Goal: Task Accomplishment & Management: Manage account settings

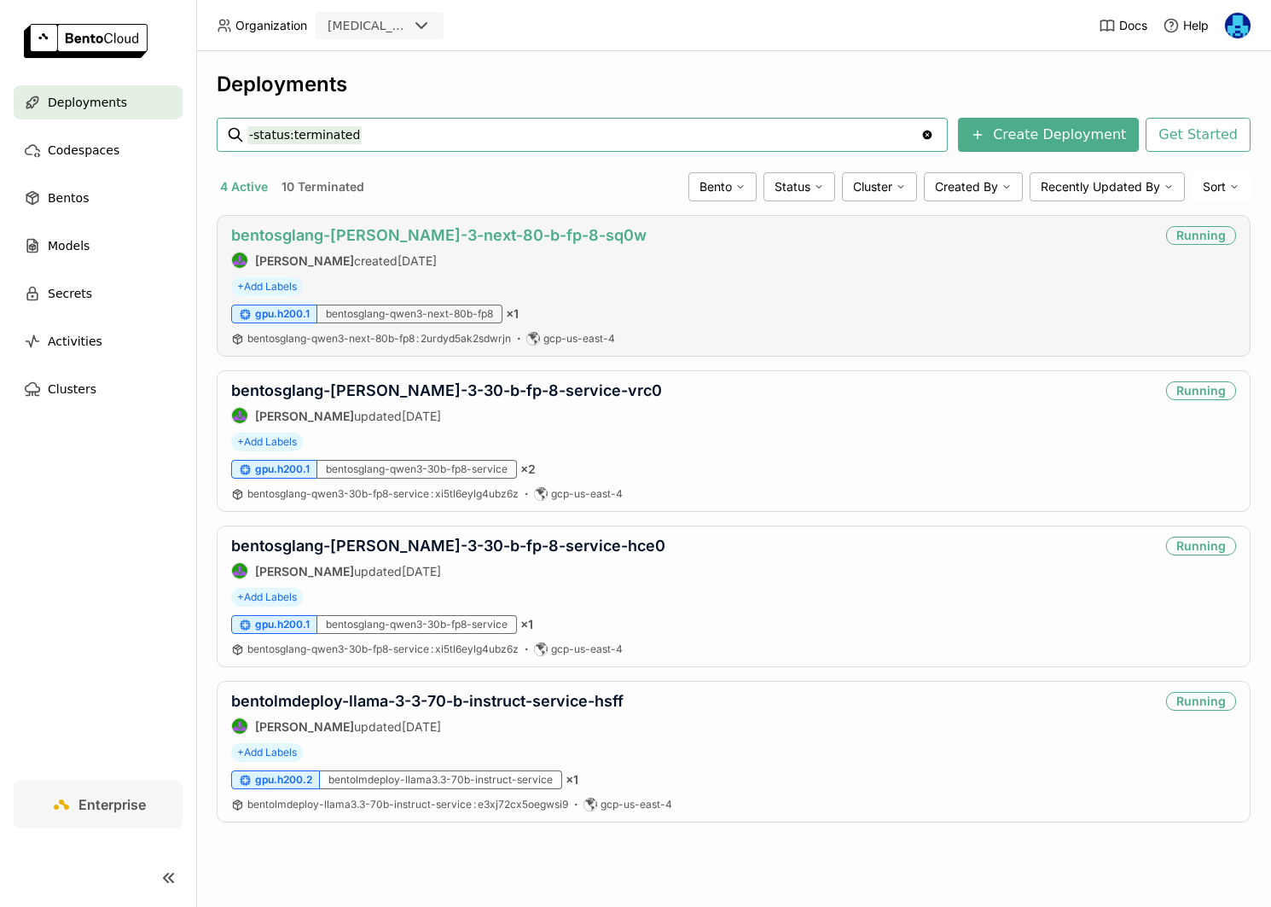
click at [410, 230] on link "bentosglang-[PERSON_NAME]-3-next-80-b-fp-8-sq0w" at bounding box center [438, 235] width 415 height 18
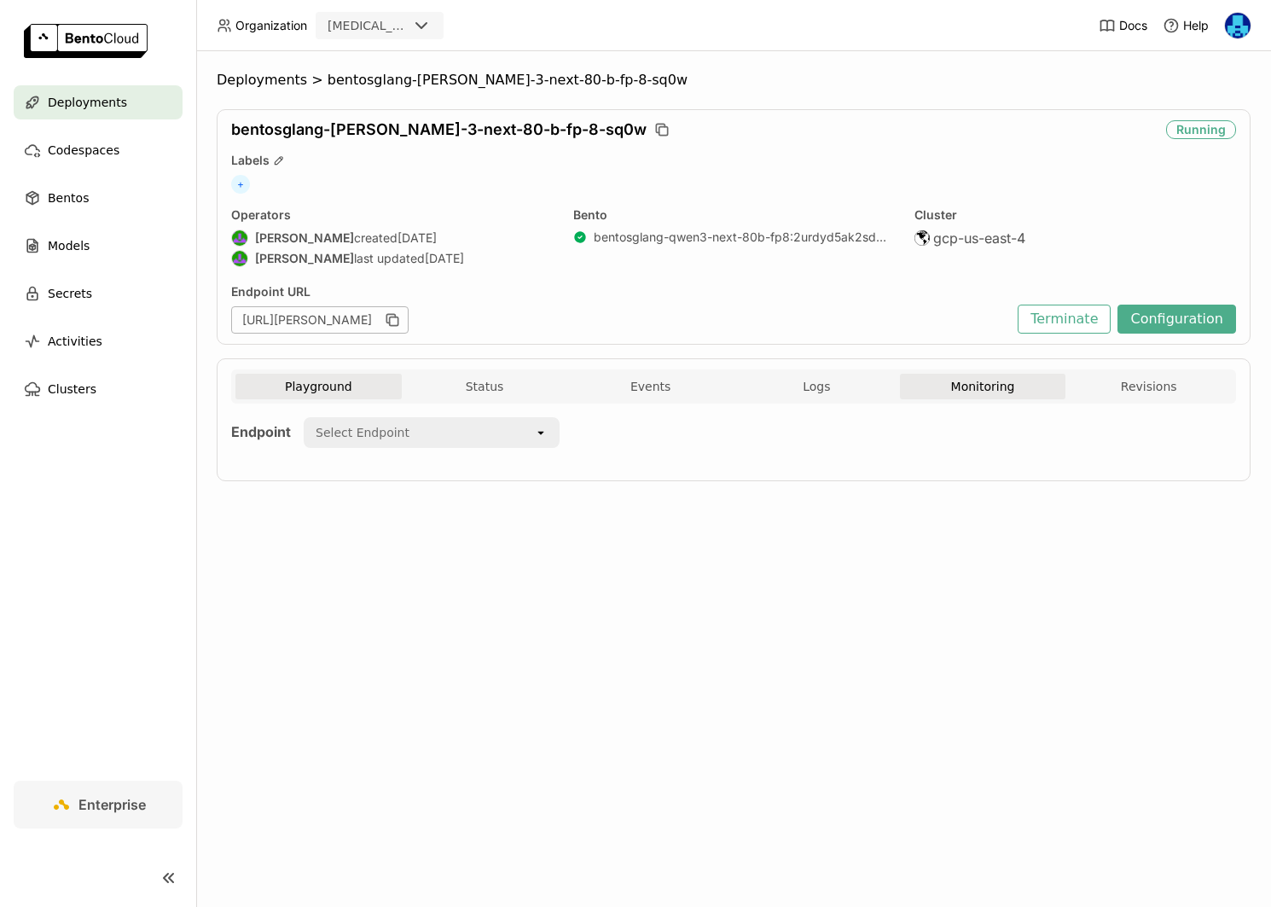
click at [977, 384] on button "Monitoring" at bounding box center [983, 387] width 166 height 26
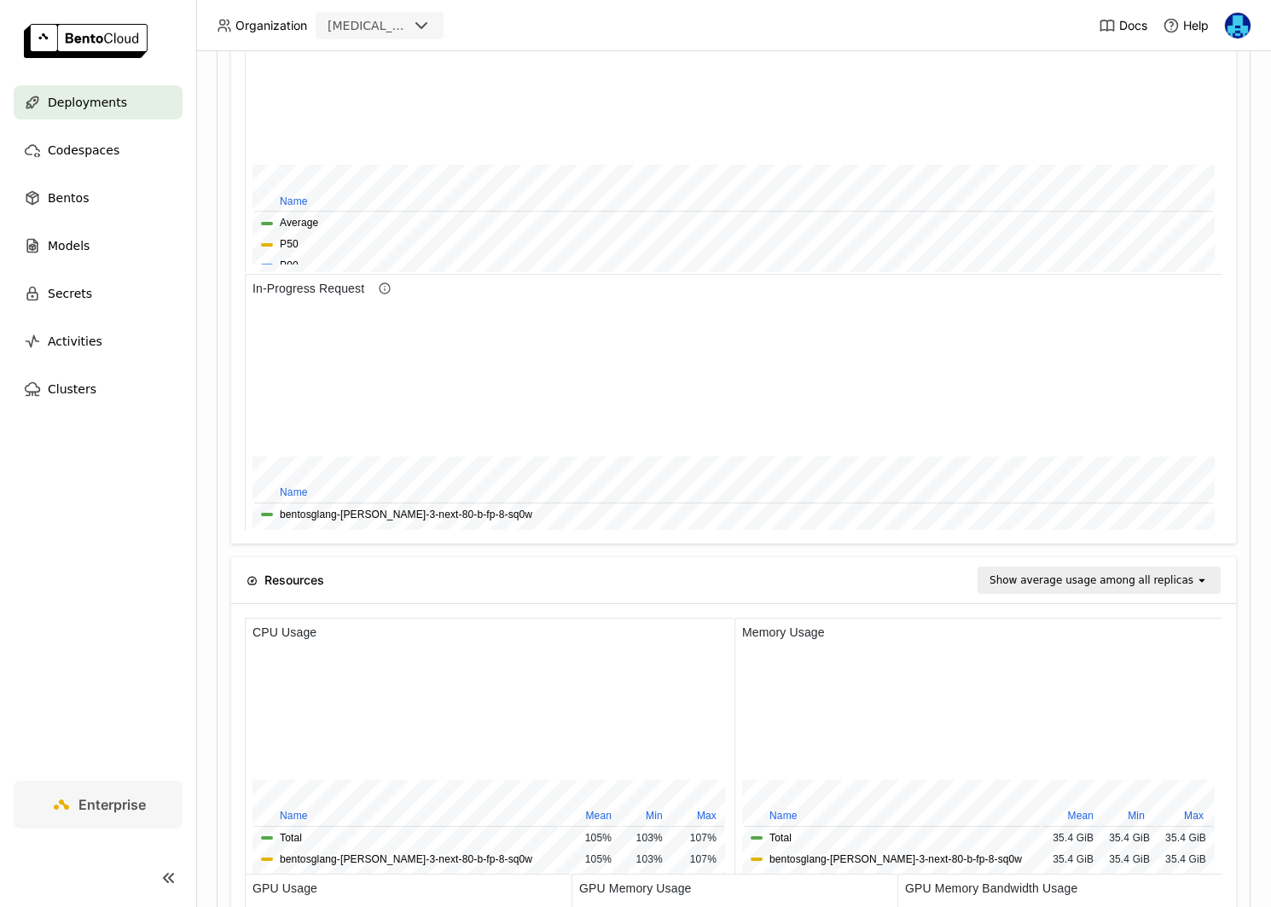
scroll to position [1383, 0]
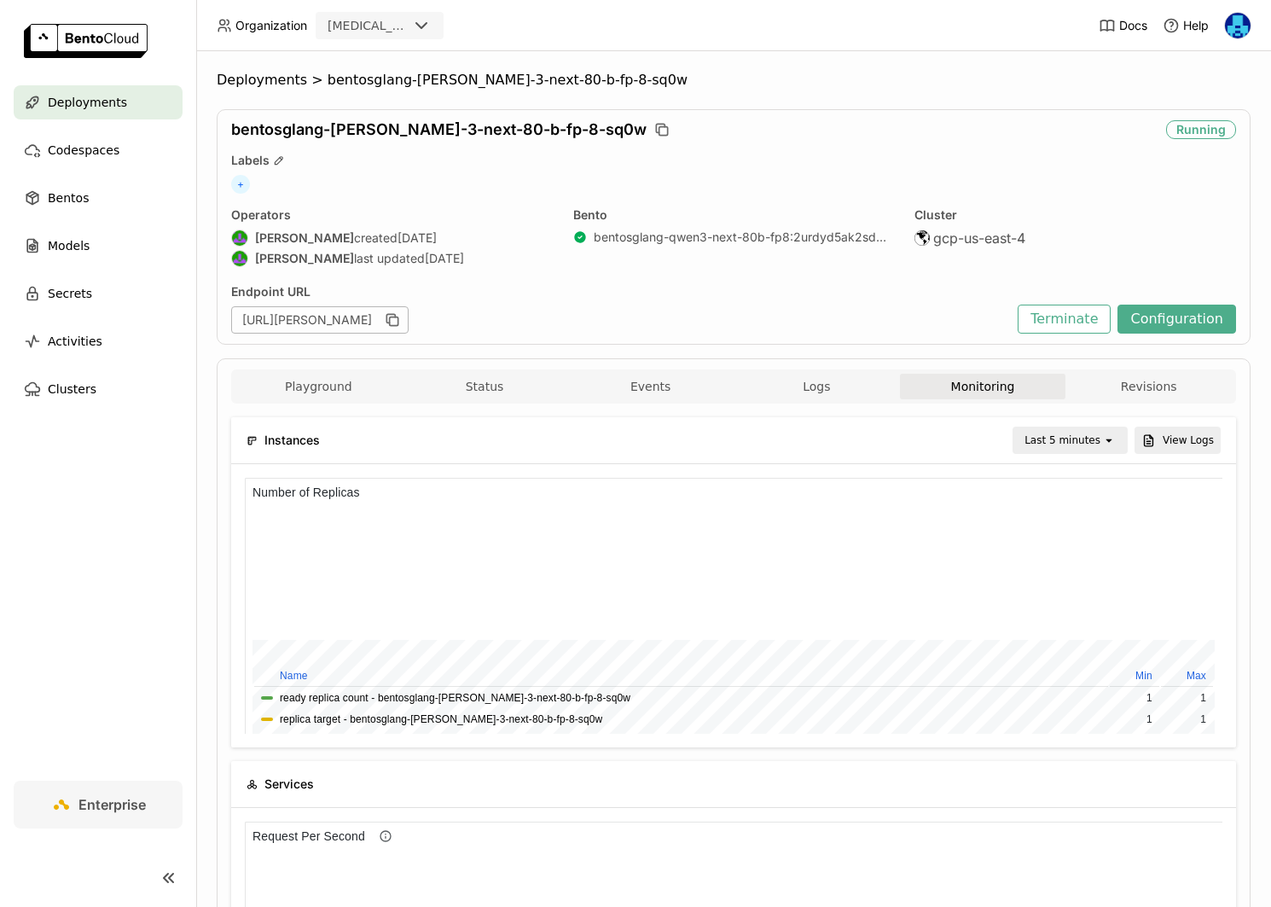
click at [1064, 436] on div "Last 5 minutes" at bounding box center [1062, 440] width 76 height 17
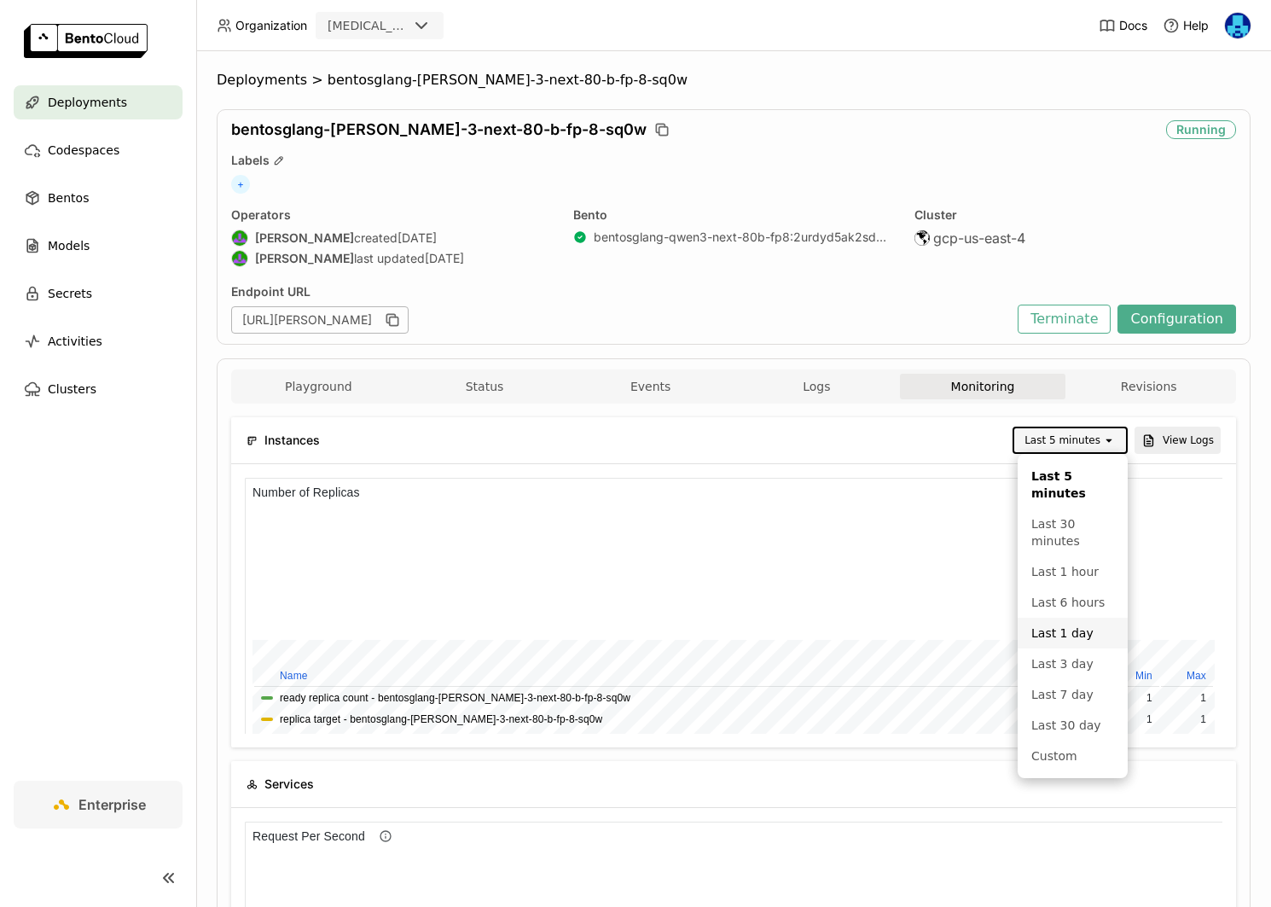
click at [1070, 635] on div "Last 1 day" at bounding box center [1072, 632] width 83 height 17
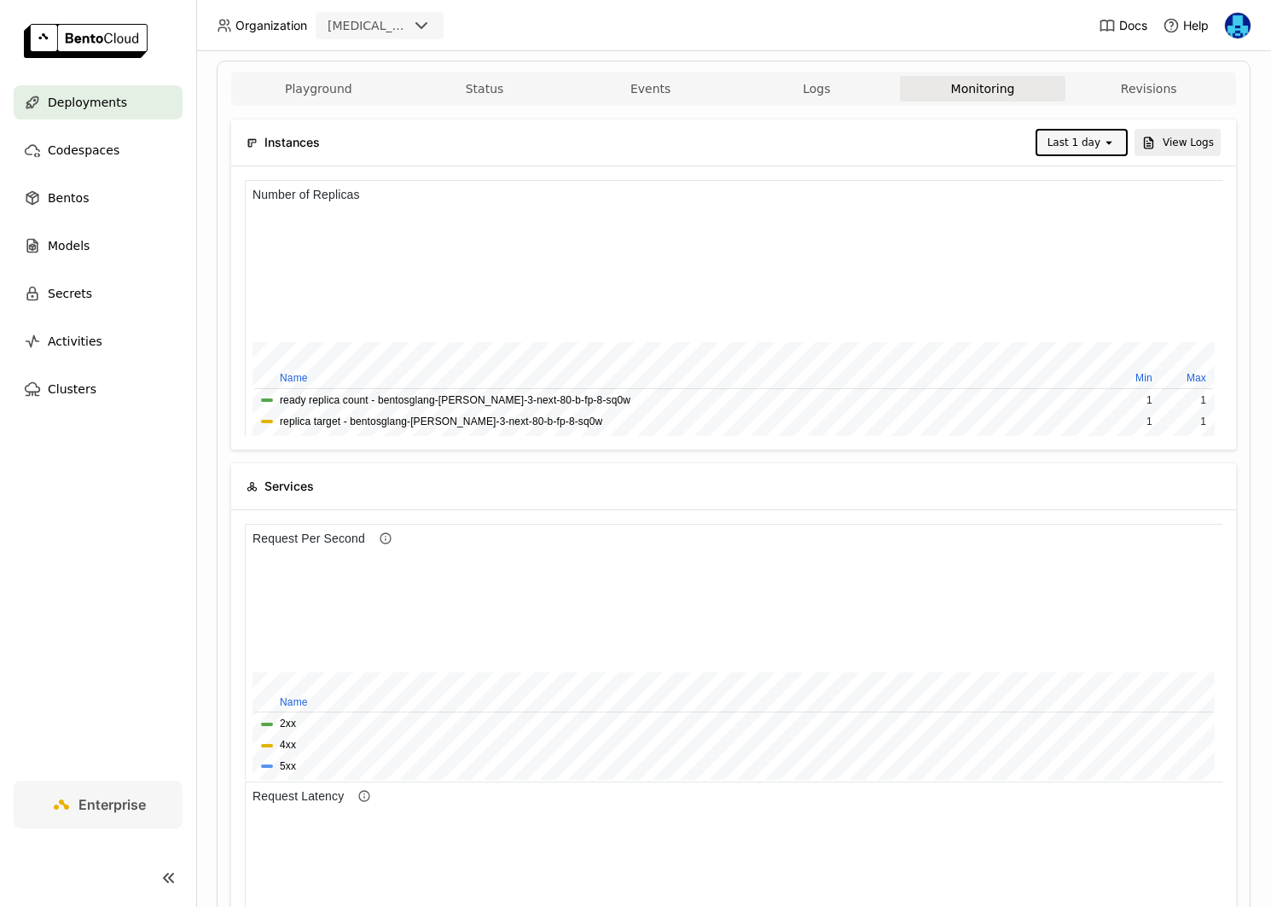
click at [1089, 130] on div "Last 1 day" at bounding box center [1069, 142] width 65 height 24
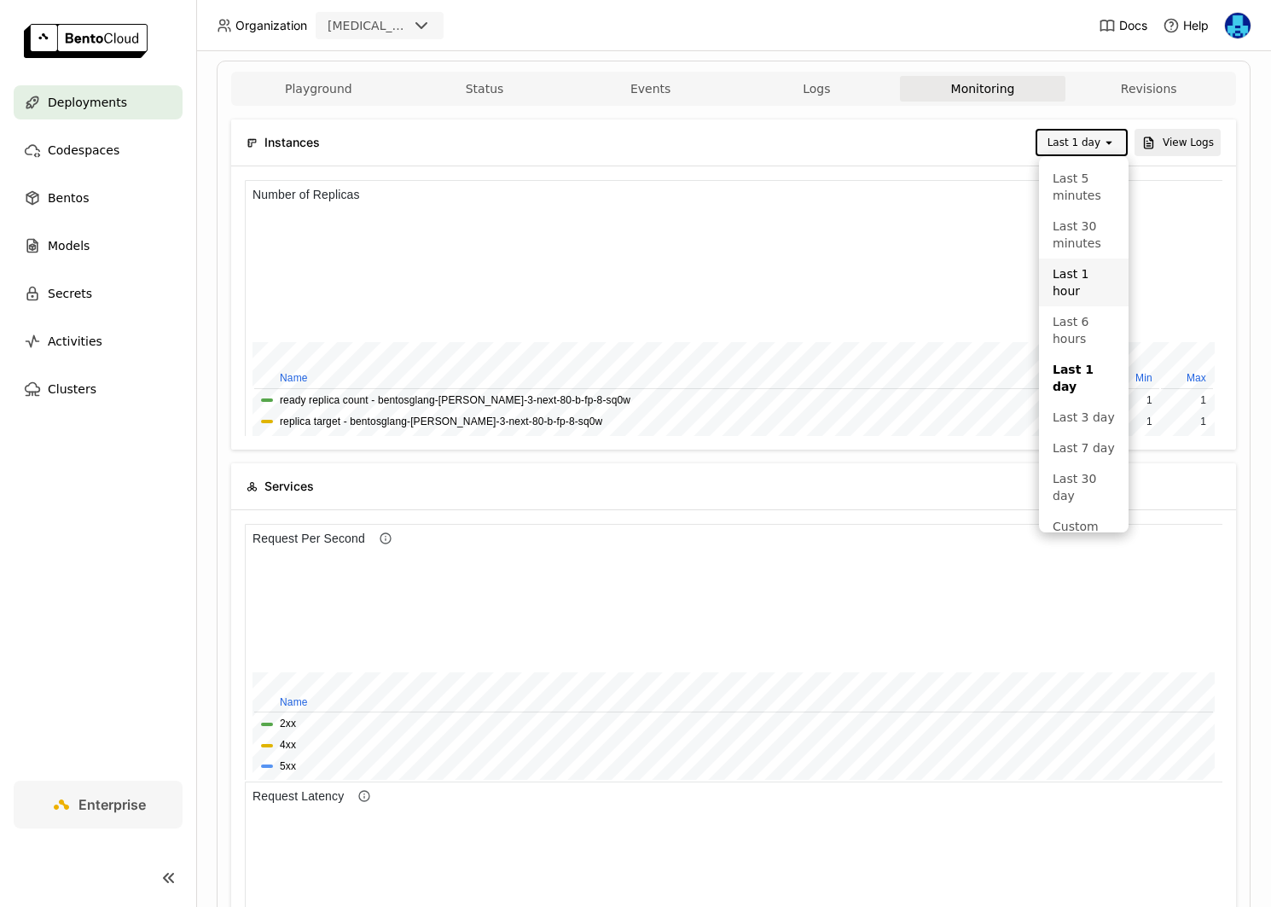
click at [1078, 281] on div "Last 1 hour" at bounding box center [1083, 282] width 62 height 34
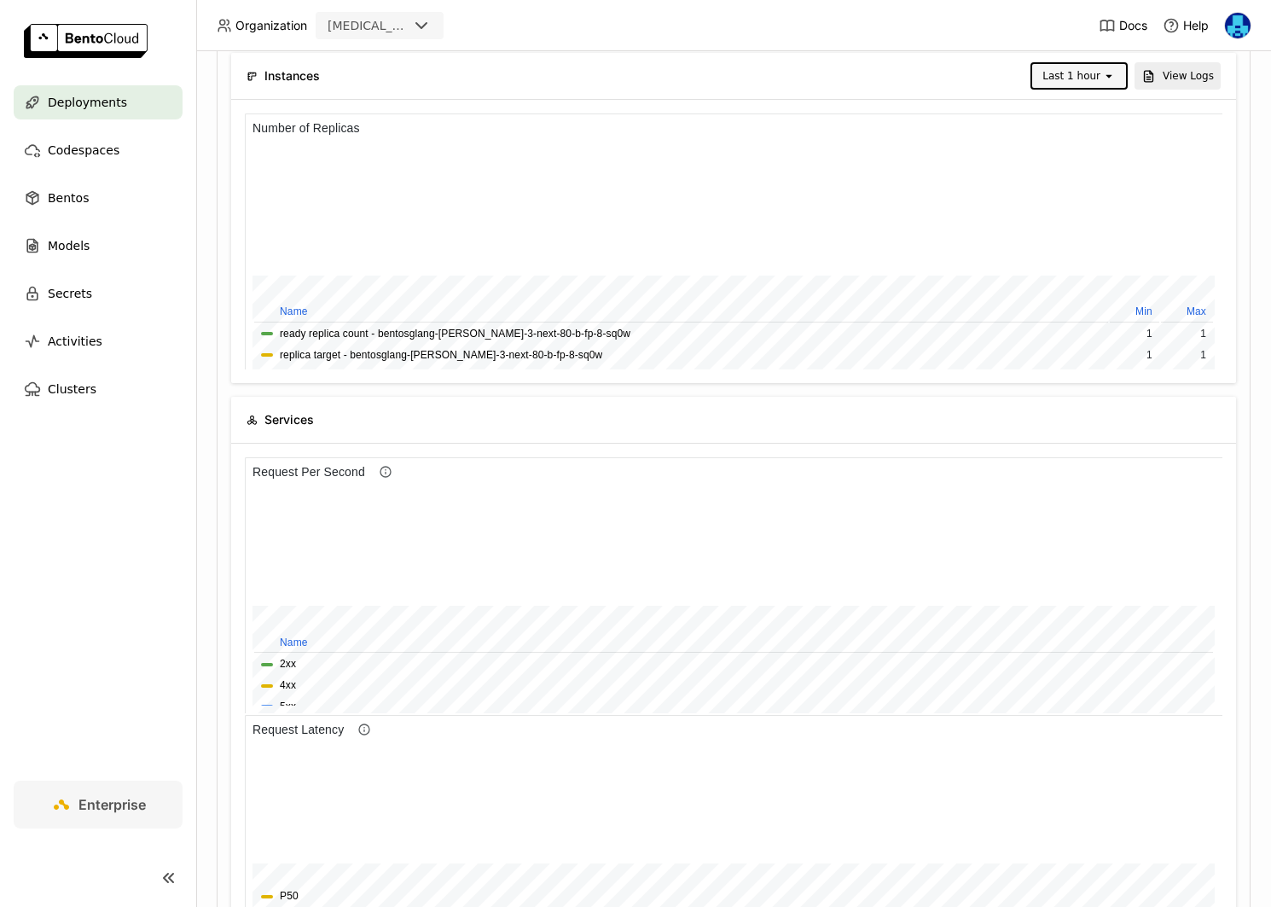
scroll to position [0, 0]
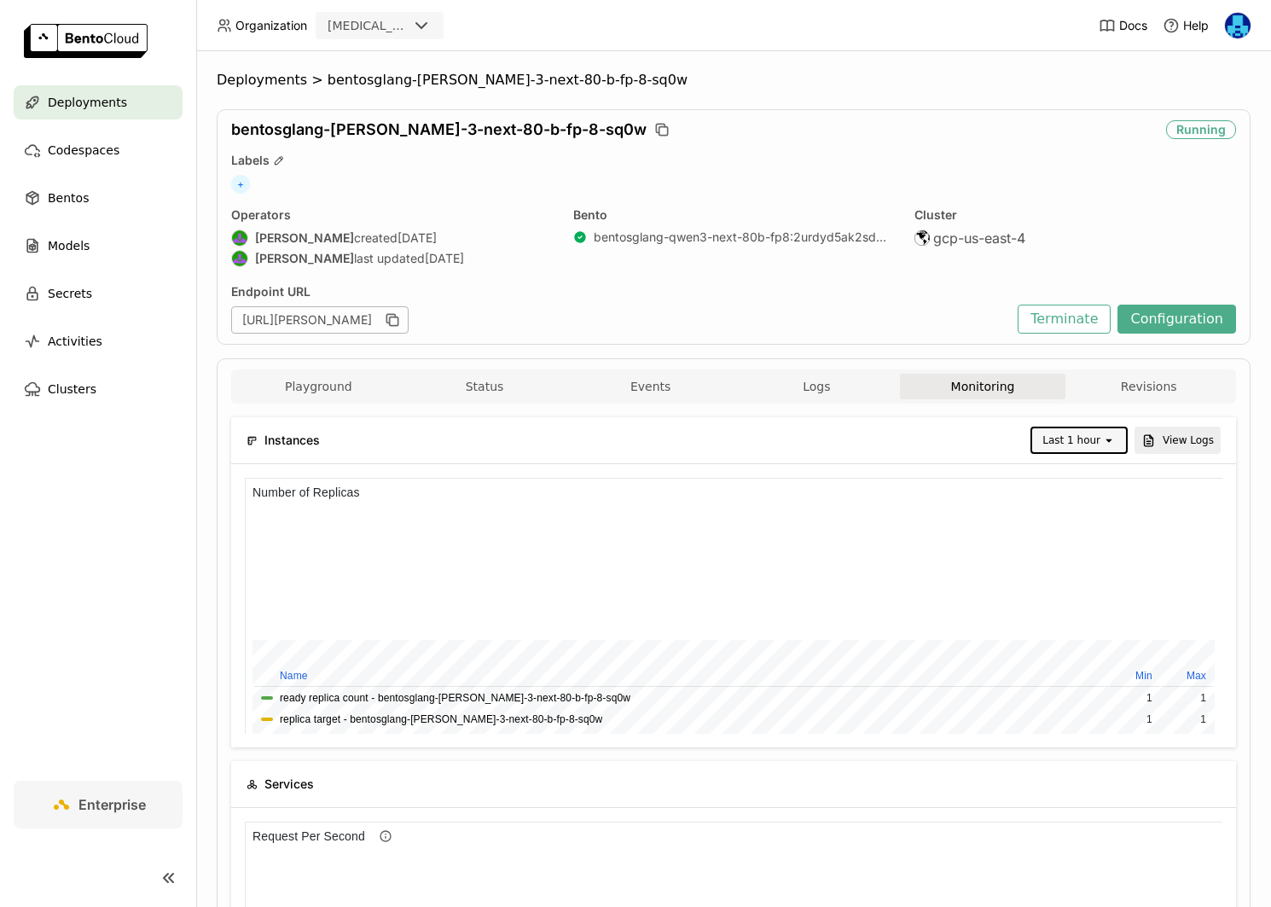
click at [106, 609] on nav "Deployments Codespaces Bentos Models Secrets Activities Clusters" at bounding box center [98, 432] width 196 height 695
click at [104, 611] on nav "Deployments Codespaces Bentos Models Secrets Activities Clusters" at bounding box center [98, 432] width 196 height 695
click at [104, 612] on nav "Deployments Codespaces Bentos Models Secrets Activities Clusters" at bounding box center [98, 432] width 196 height 695
click at [95, 600] on nav "Deployments Codespaces Bentos Models Secrets Activities Clusters" at bounding box center [98, 432] width 196 height 695
click at [99, 600] on nav "Deployments Codespaces Bentos Models Secrets Activities Clusters" at bounding box center [98, 432] width 196 height 695
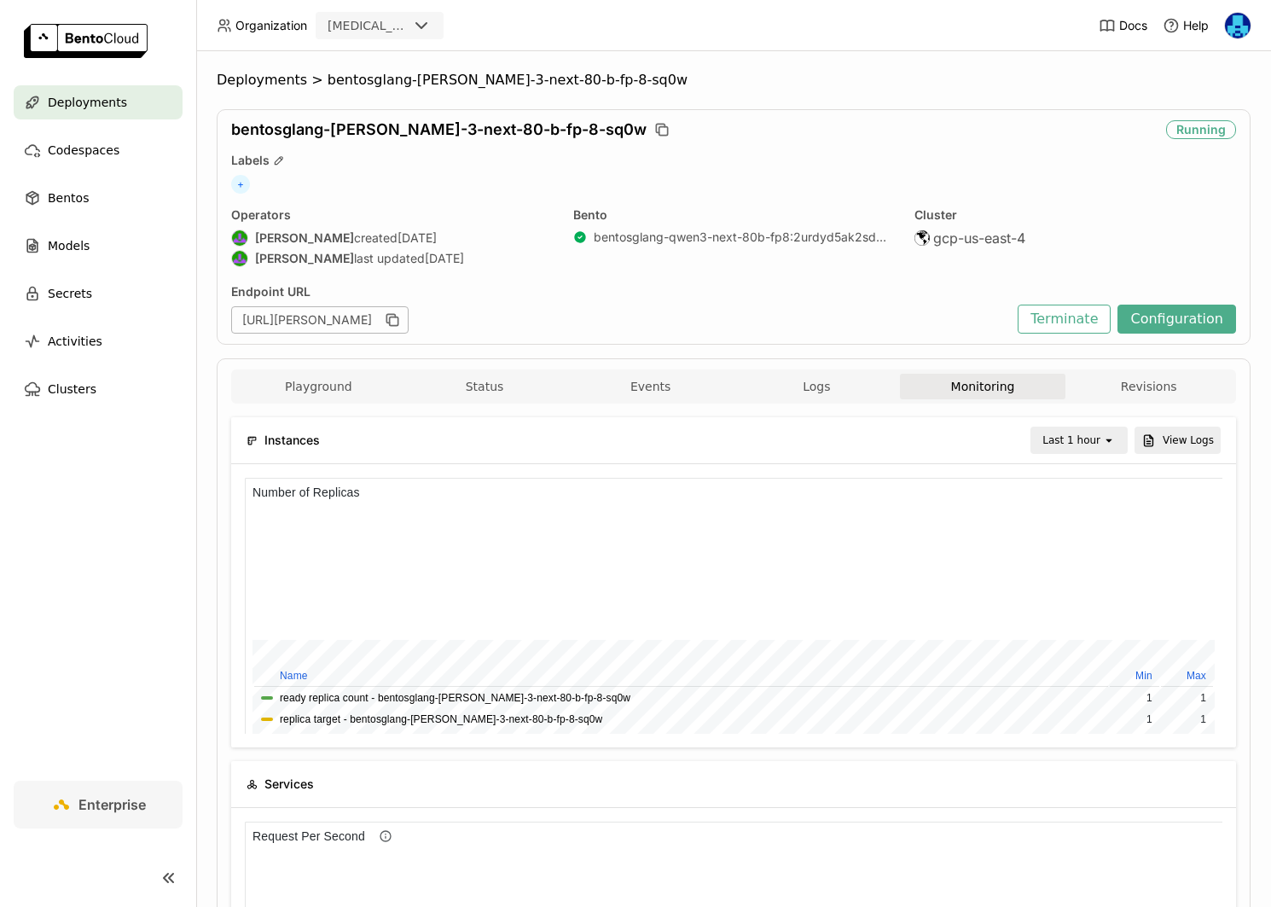
click at [105, 608] on nav "Deployments Codespaces Bentos Models Secrets Activities Clusters" at bounding box center [98, 432] width 196 height 695
click at [105, 613] on nav "Deployments Codespaces Bentos Models Secrets Activities Clusters" at bounding box center [98, 432] width 196 height 695
click at [252, 76] on span "Deployments" at bounding box center [262, 80] width 90 height 17
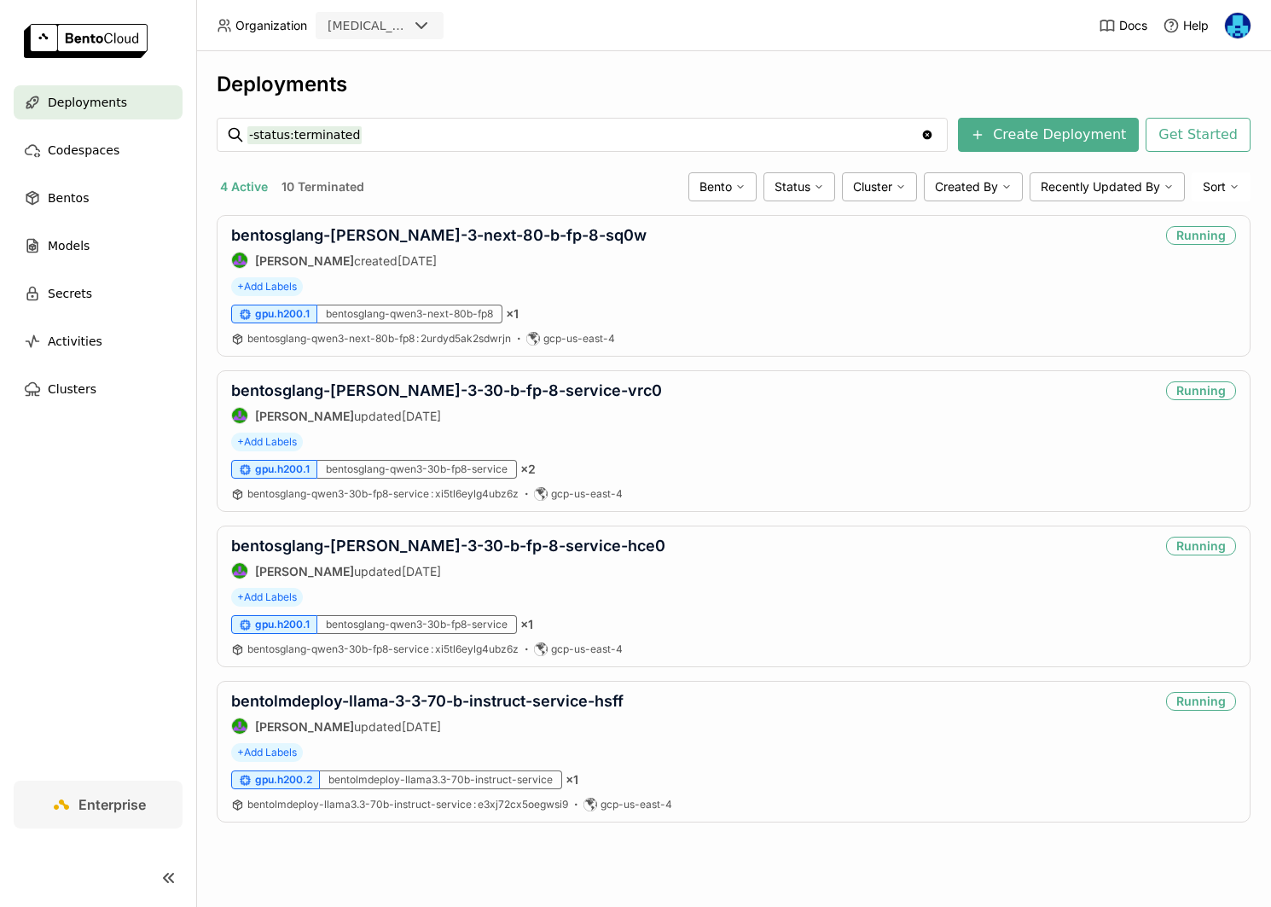
click at [99, 621] on nav "Deployments Codespaces Bentos Models Secrets Activities Clusters" at bounding box center [98, 432] width 196 height 695
click at [102, 626] on nav "Deployments Codespaces Bentos Models Secrets Activities Clusters" at bounding box center [98, 432] width 196 height 695
click at [508, 547] on link "bentosglang-[PERSON_NAME]-3-30-b-fp-8-service-hce0" at bounding box center [448, 545] width 434 height 18
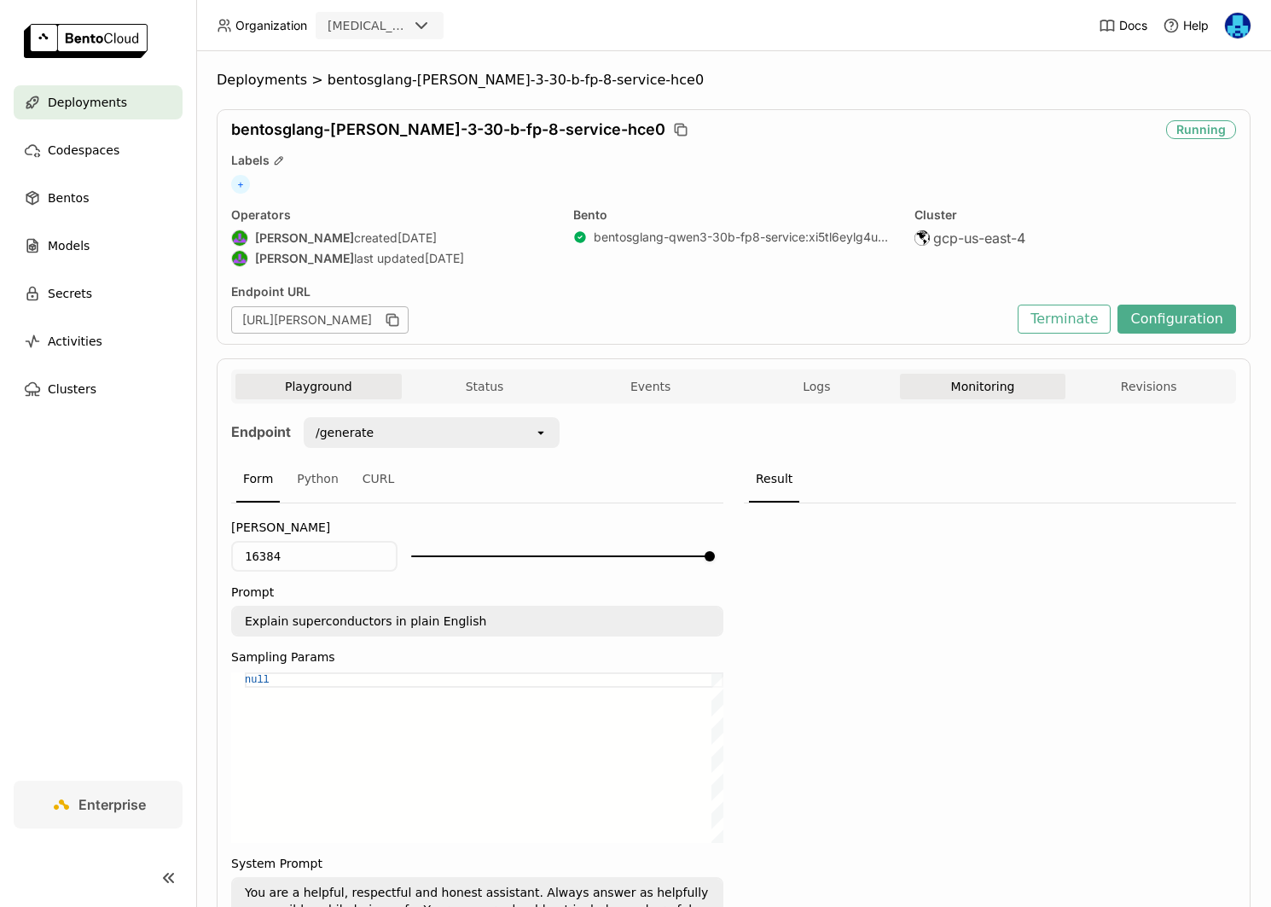
click at [997, 387] on button "Monitoring" at bounding box center [983, 387] width 166 height 26
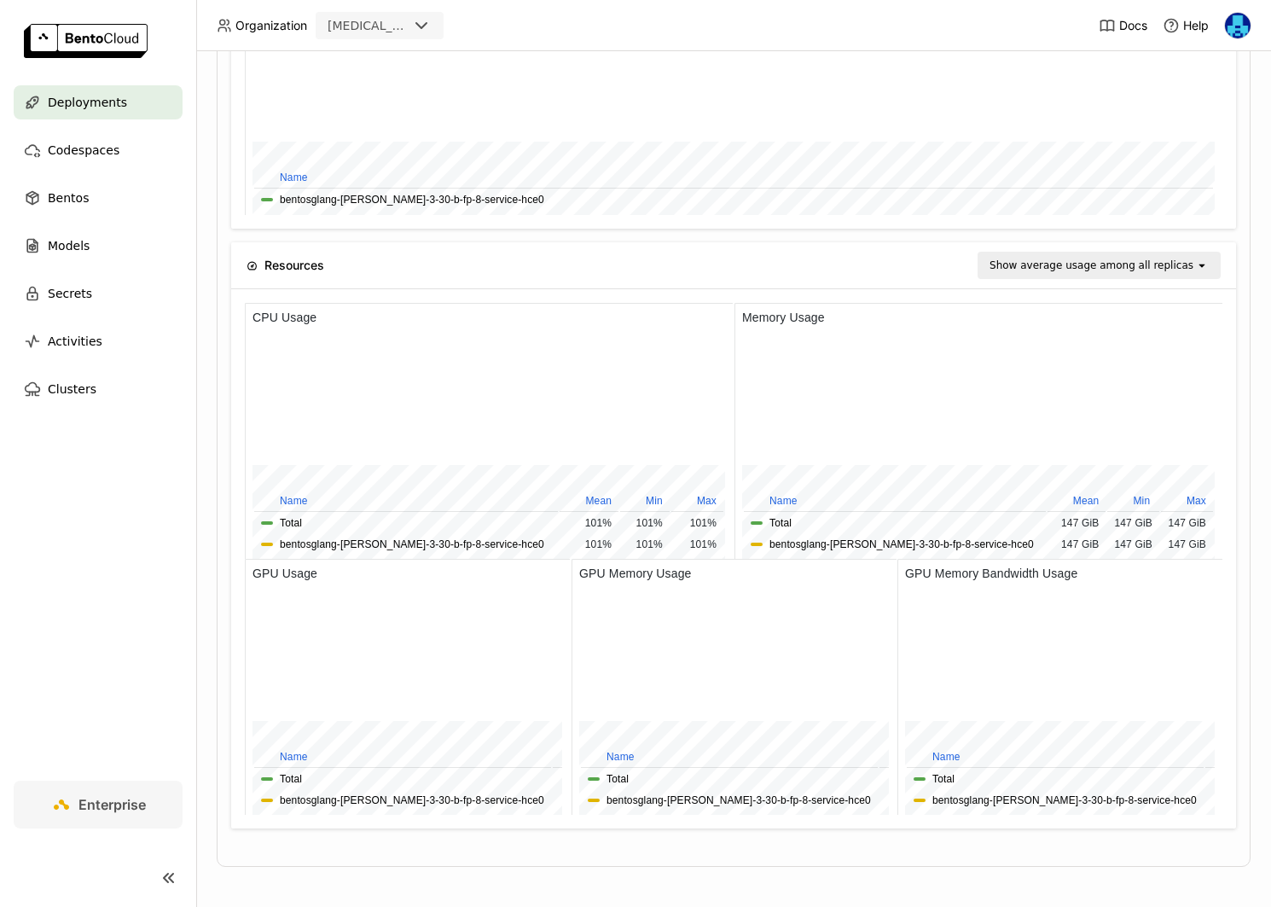
scroll to position [1383, 0]
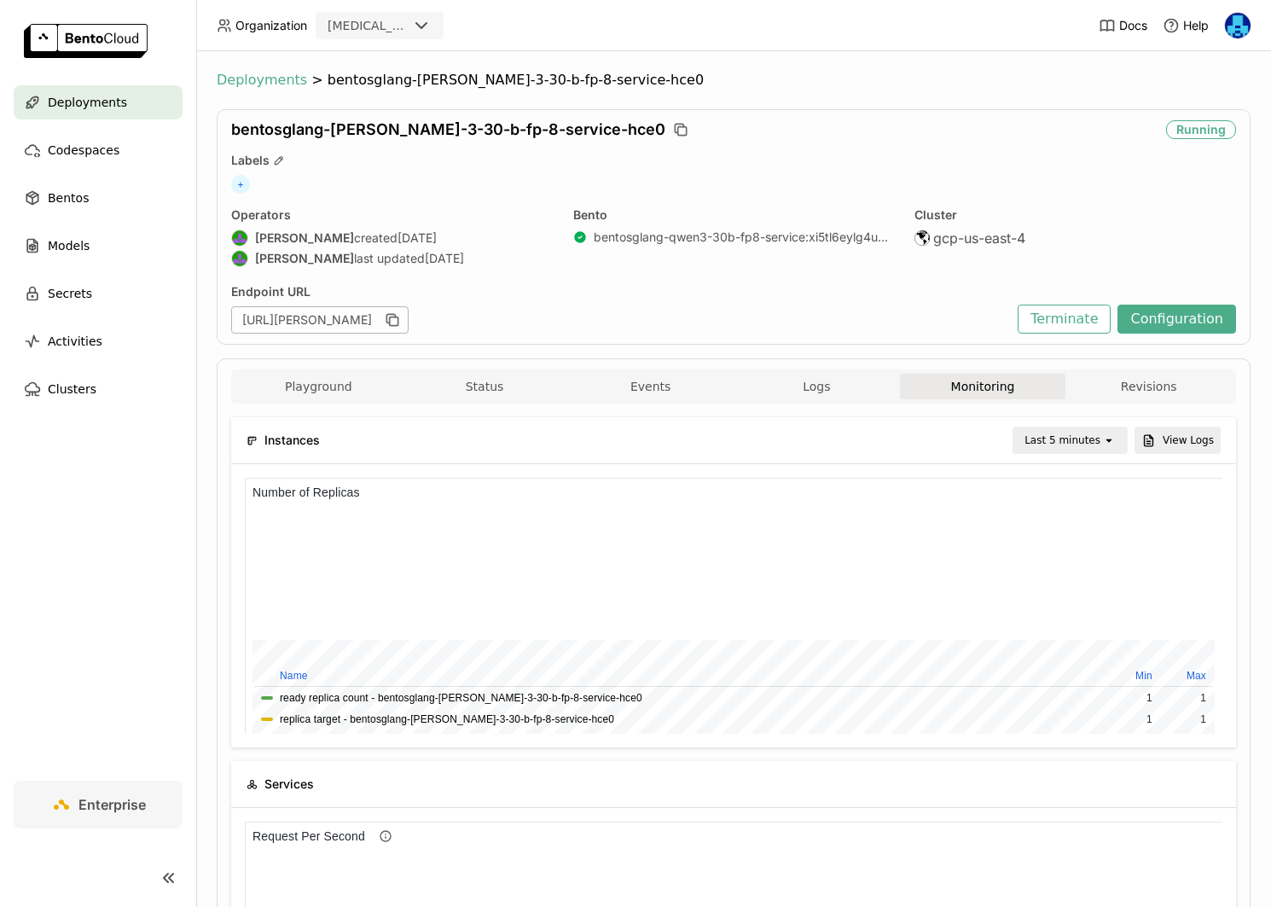
click at [252, 81] on span "Deployments" at bounding box center [262, 80] width 90 height 17
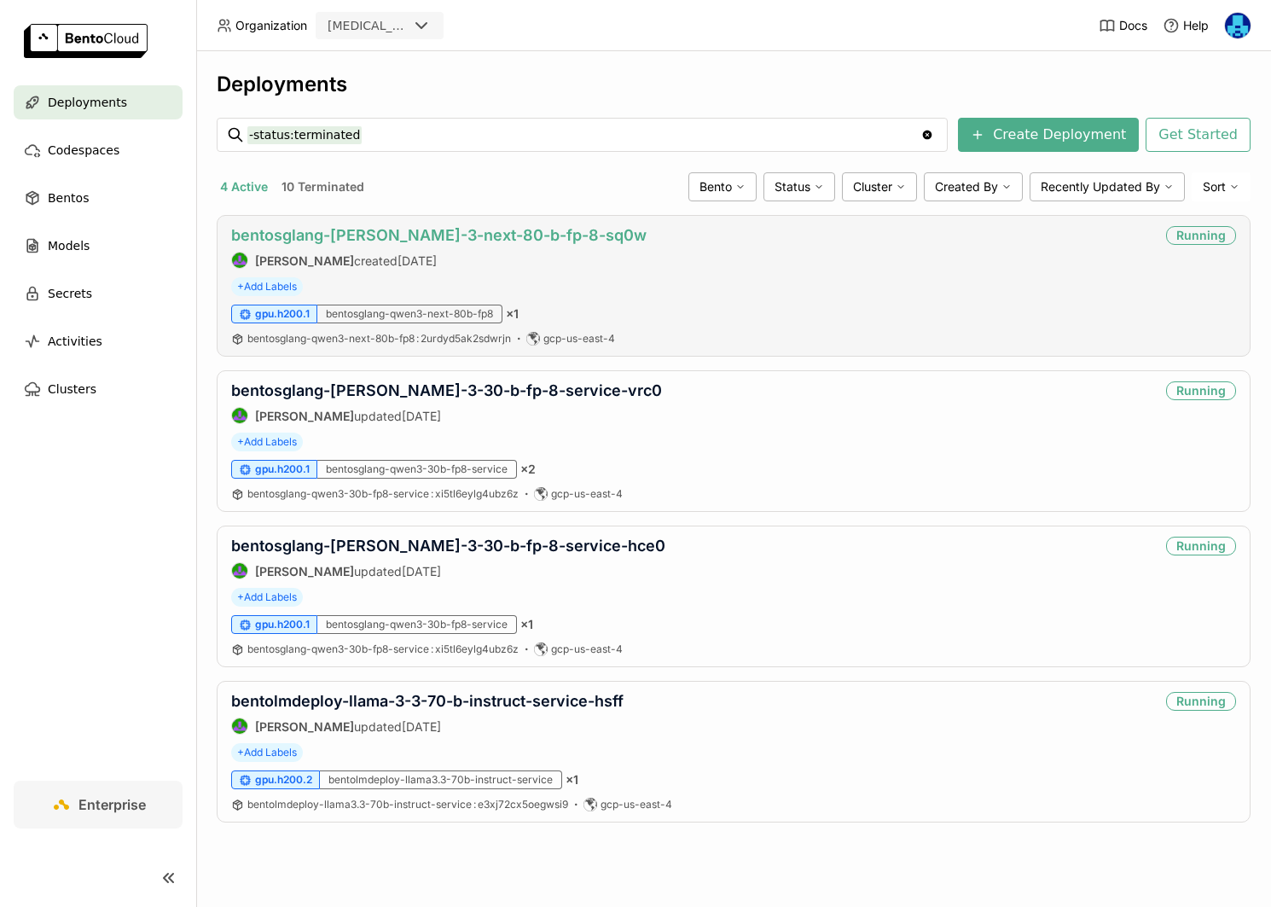
click at [421, 231] on link "bentosglang-[PERSON_NAME]-3-next-80-b-fp-8-sq0w" at bounding box center [438, 235] width 415 height 18
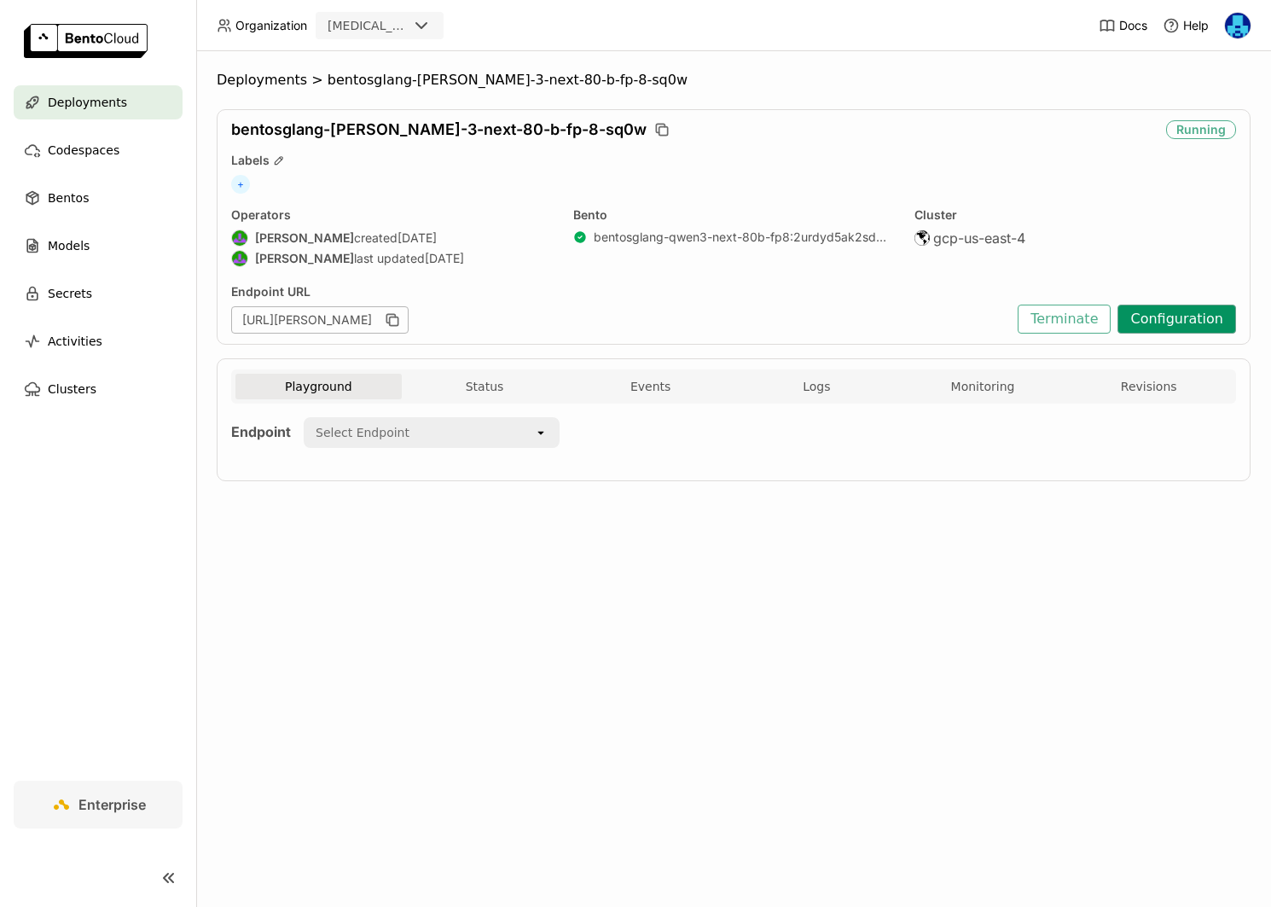
click at [1187, 319] on button "Configuration" at bounding box center [1176, 318] width 119 height 29
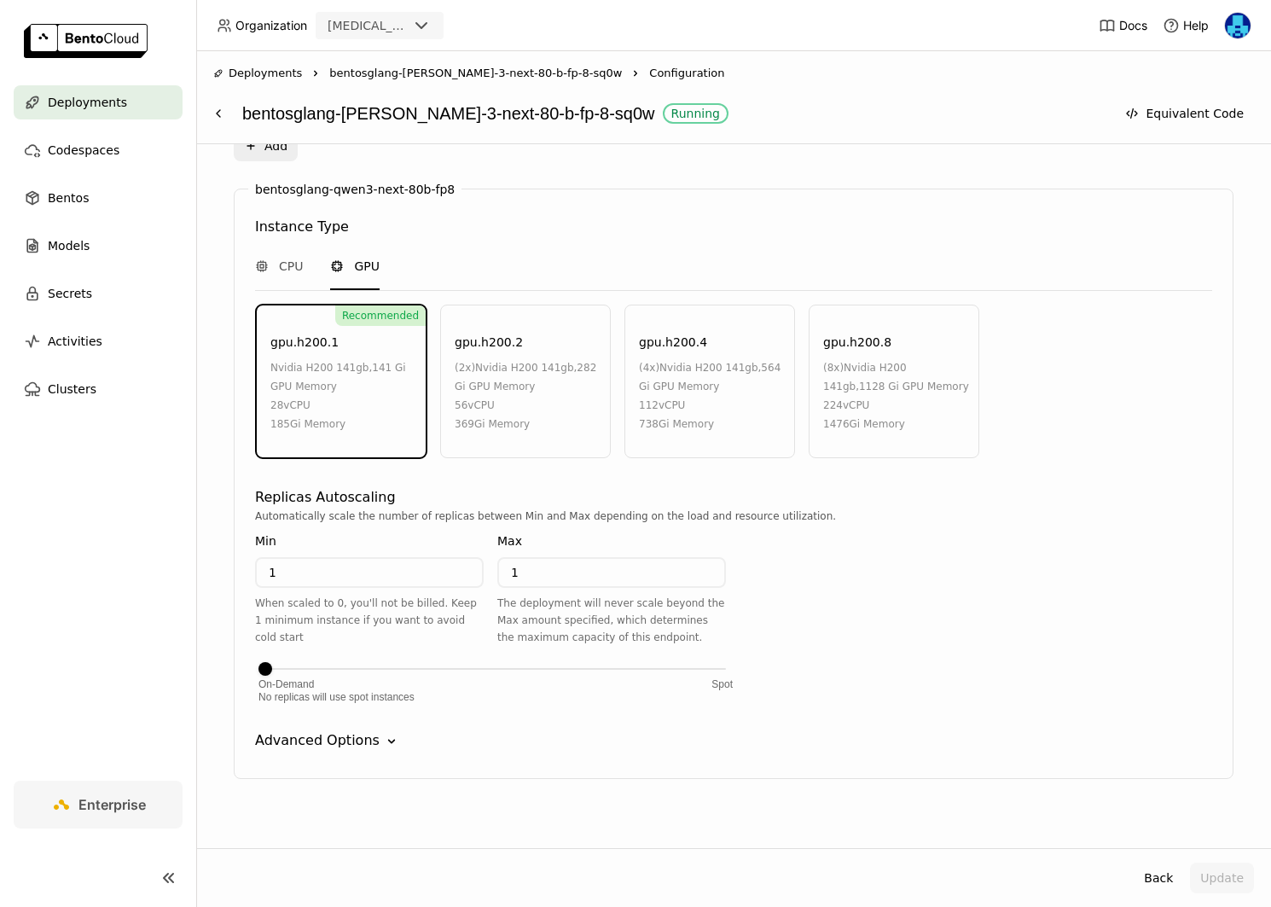
scroll to position [735, 0]
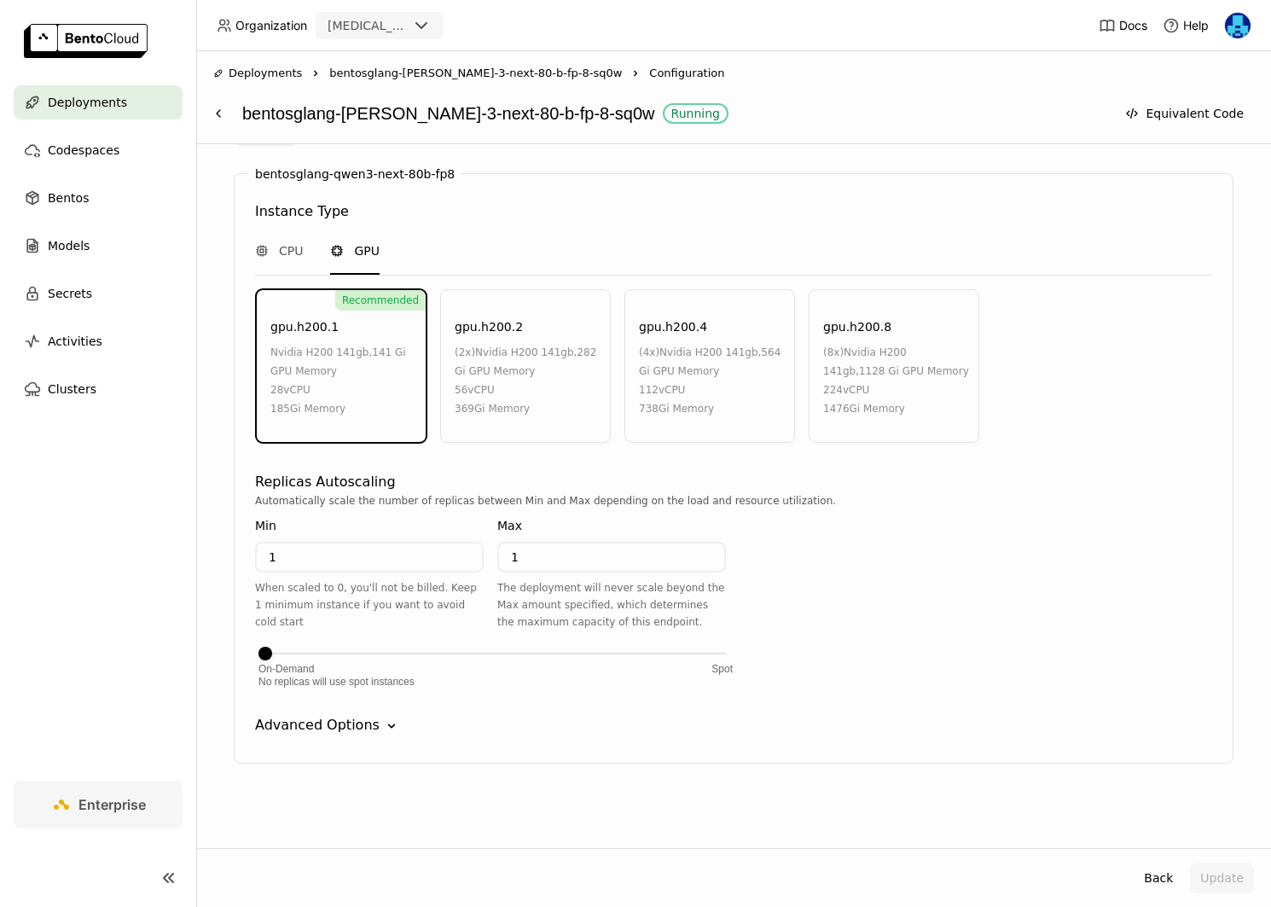
click at [556, 559] on input "1" at bounding box center [611, 556] width 225 height 27
type input "2"
click at [353, 559] on input "1" at bounding box center [369, 556] width 225 height 27
type input "2"
click at [554, 558] on input "2" at bounding box center [611, 556] width 225 height 27
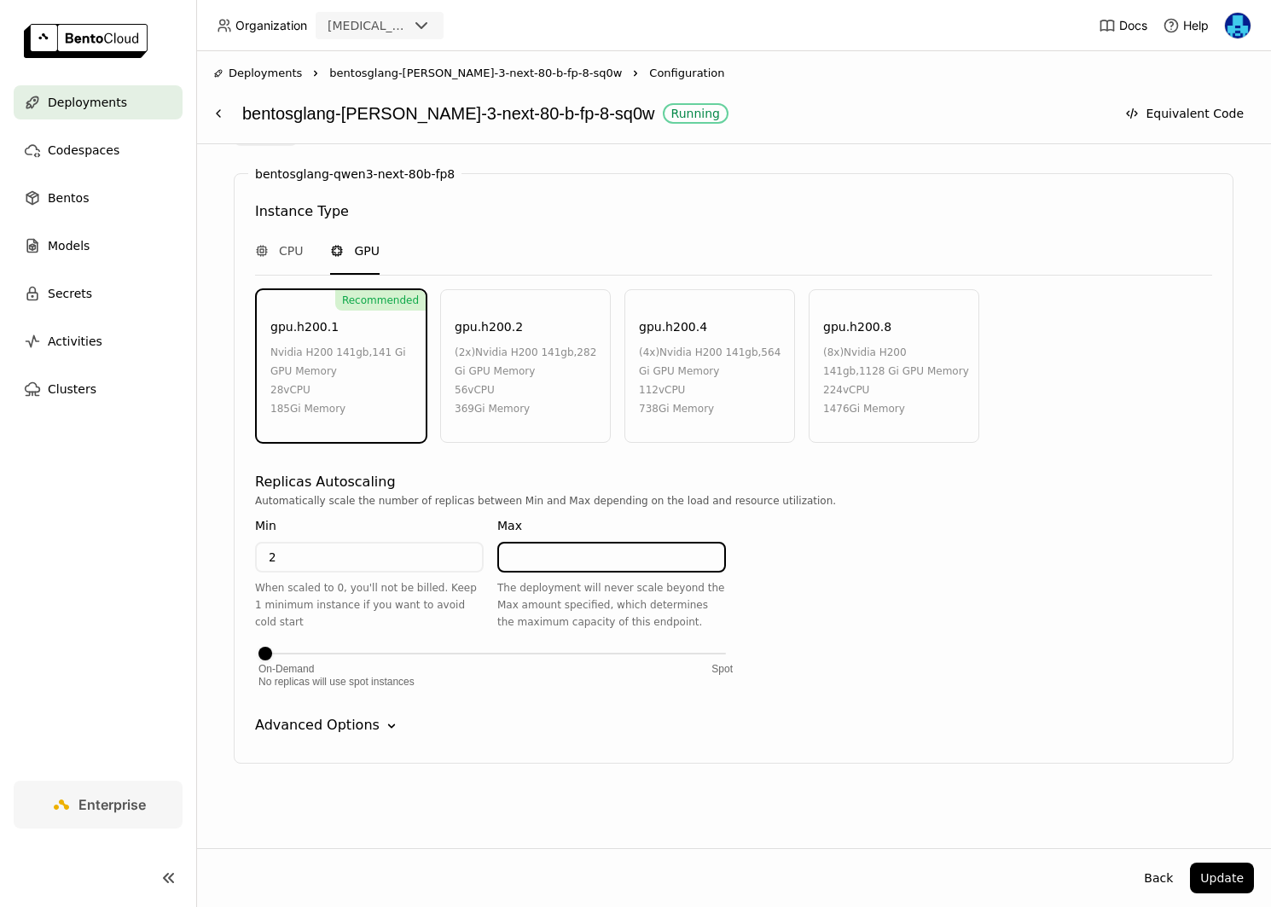
type input "3"
type input "4"
click at [900, 577] on div "Automatically scale the number of replicas between Min and Max depending on the…" at bounding box center [733, 589] width 957 height 195
click at [383, 726] on icon "Down" at bounding box center [391, 725] width 17 height 17
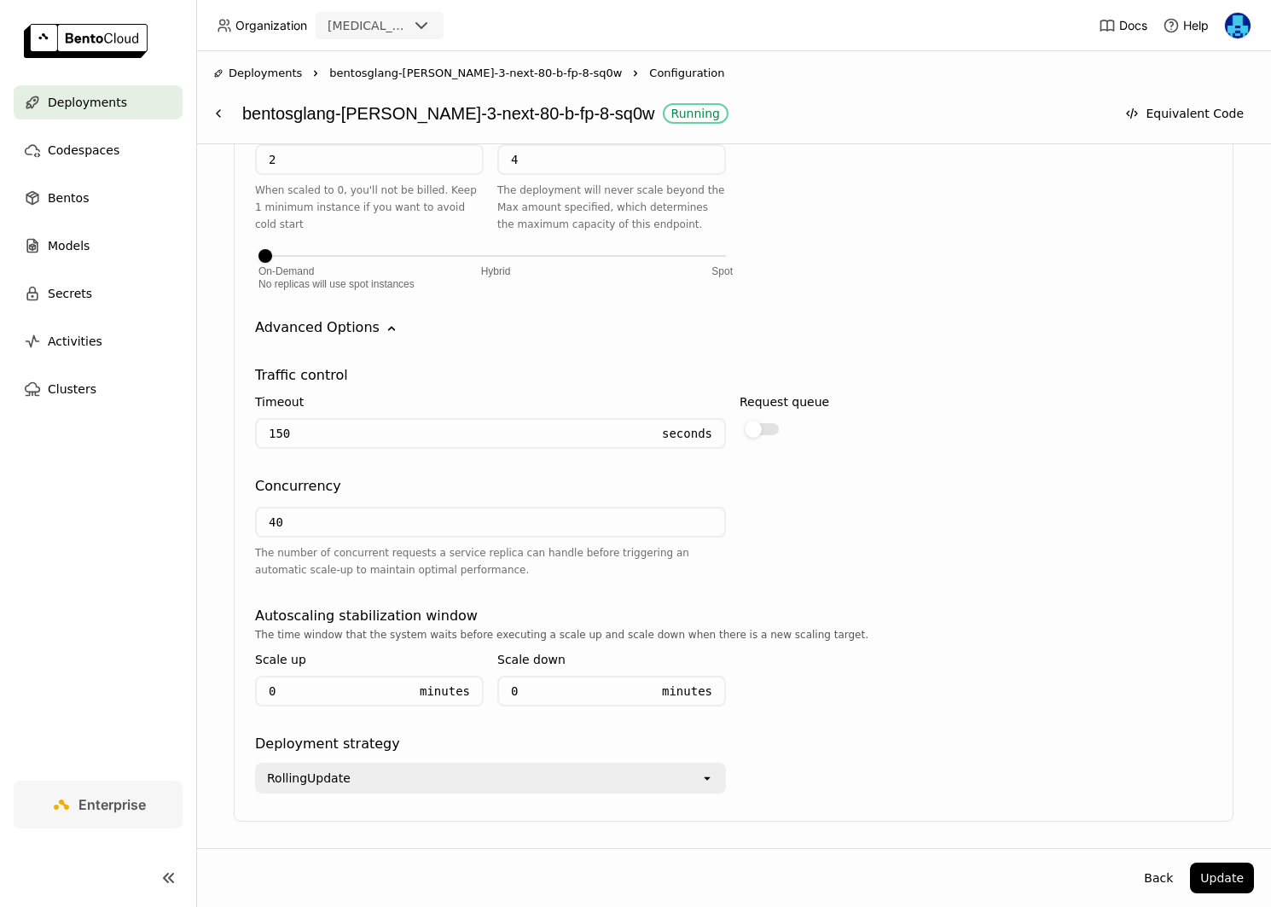
scroll to position [1151, 0]
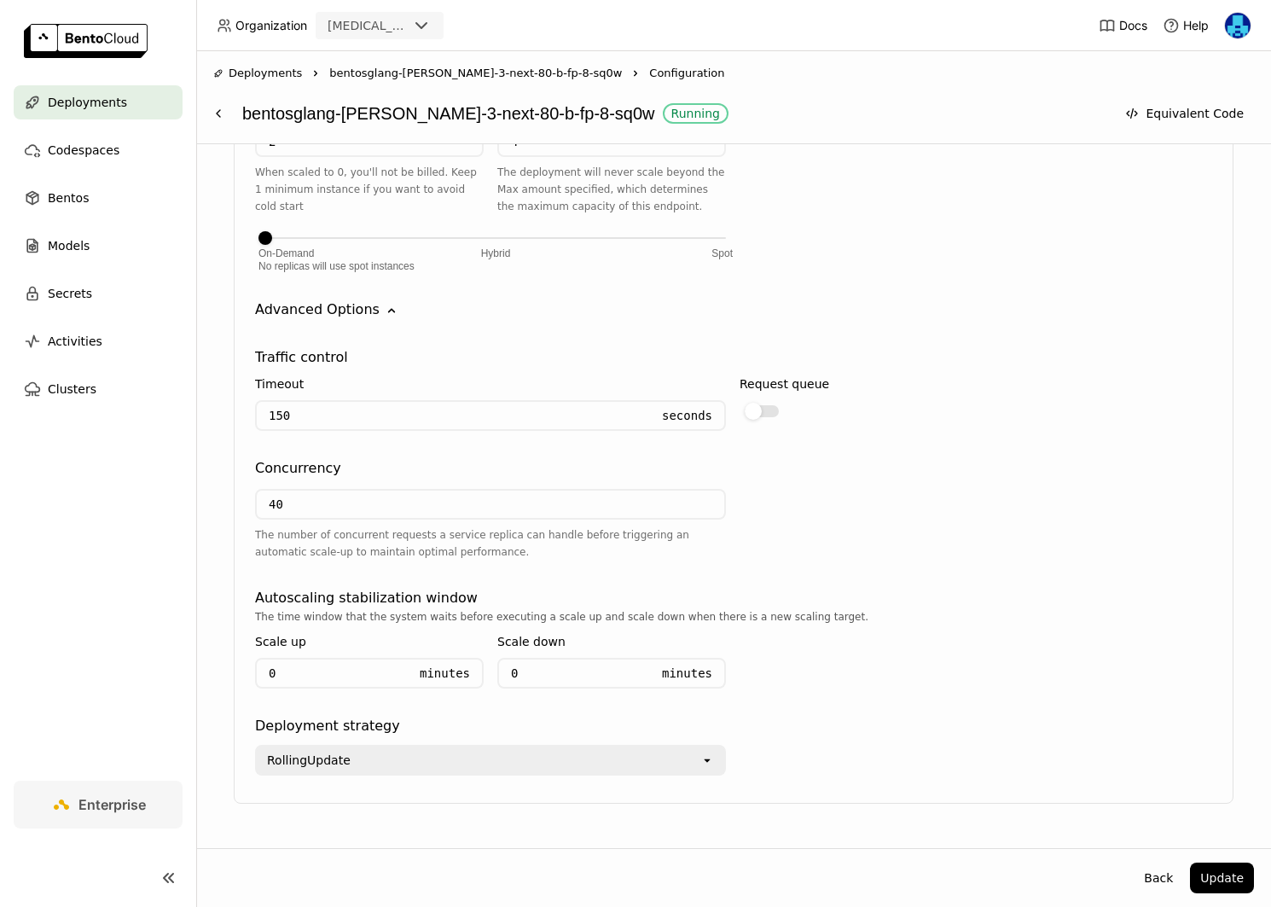
click at [336, 669] on input "0" at bounding box center [332, 672] width 151 height 27
type input "4"
click at [542, 671] on input "0" at bounding box center [574, 672] width 151 height 27
type input "10"
click at [930, 623] on div "The time window that the system waits before executing a scale up and scale dow…" at bounding box center [733, 616] width 957 height 17
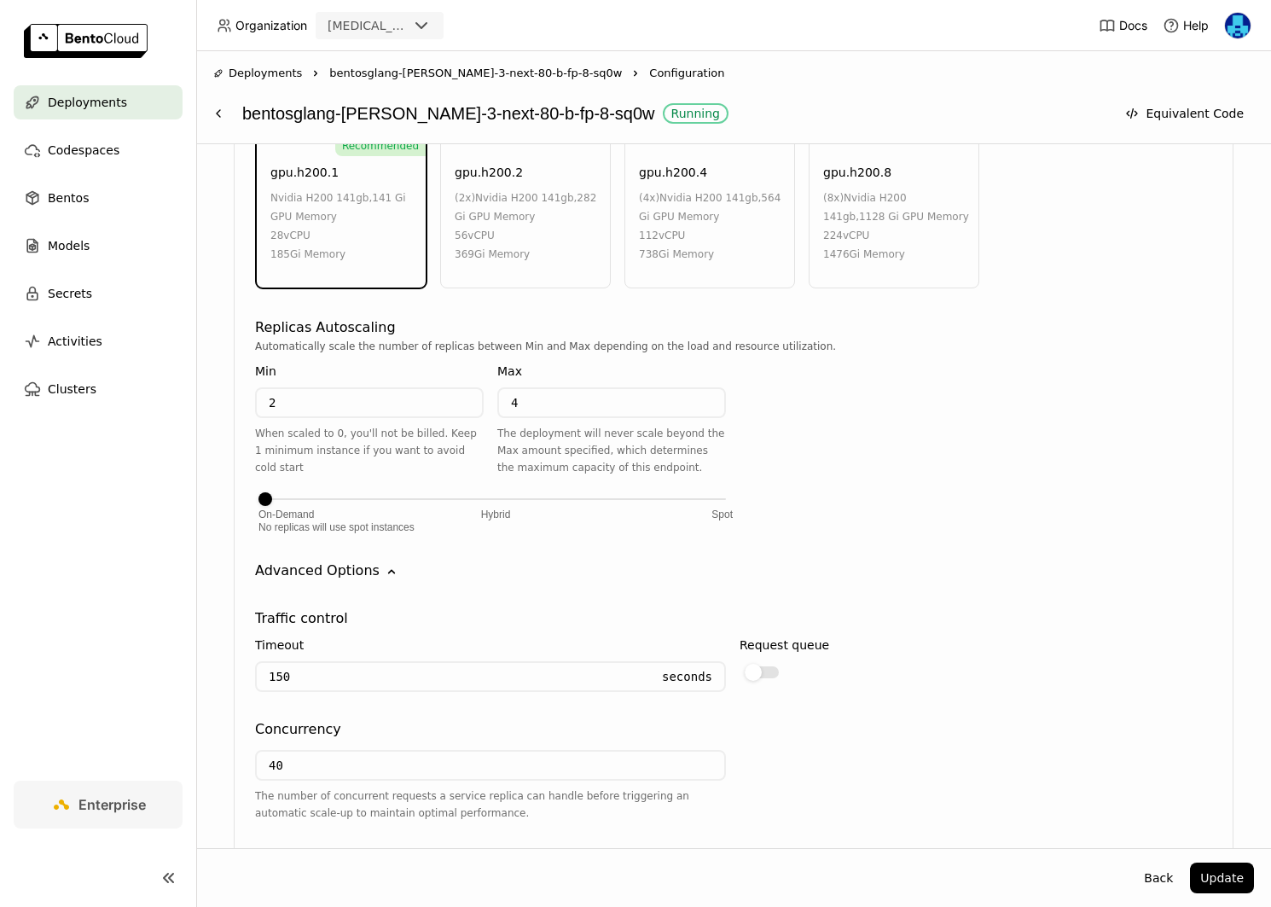
scroll to position [837, 0]
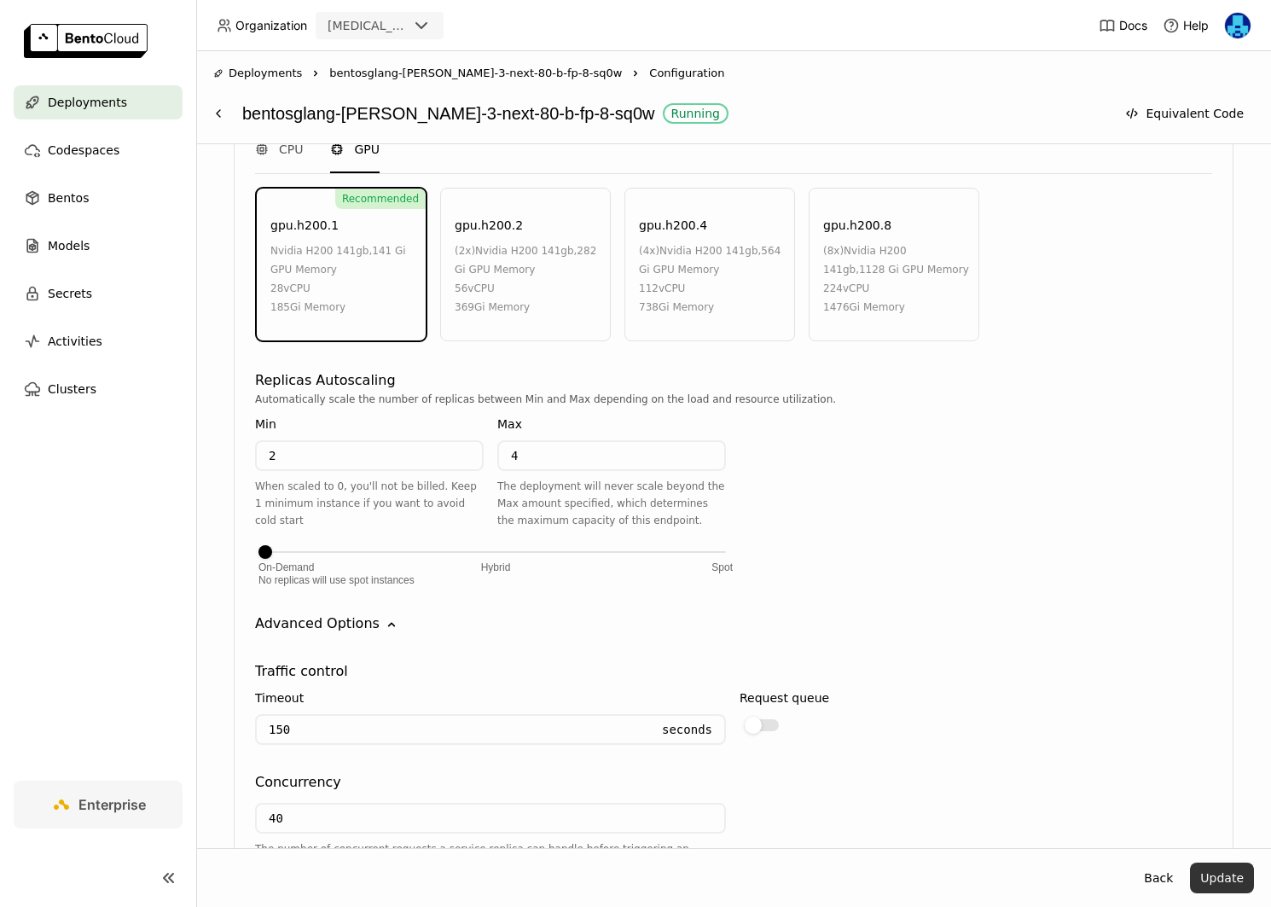
click at [1230, 876] on button "Update" at bounding box center [1222, 877] width 64 height 31
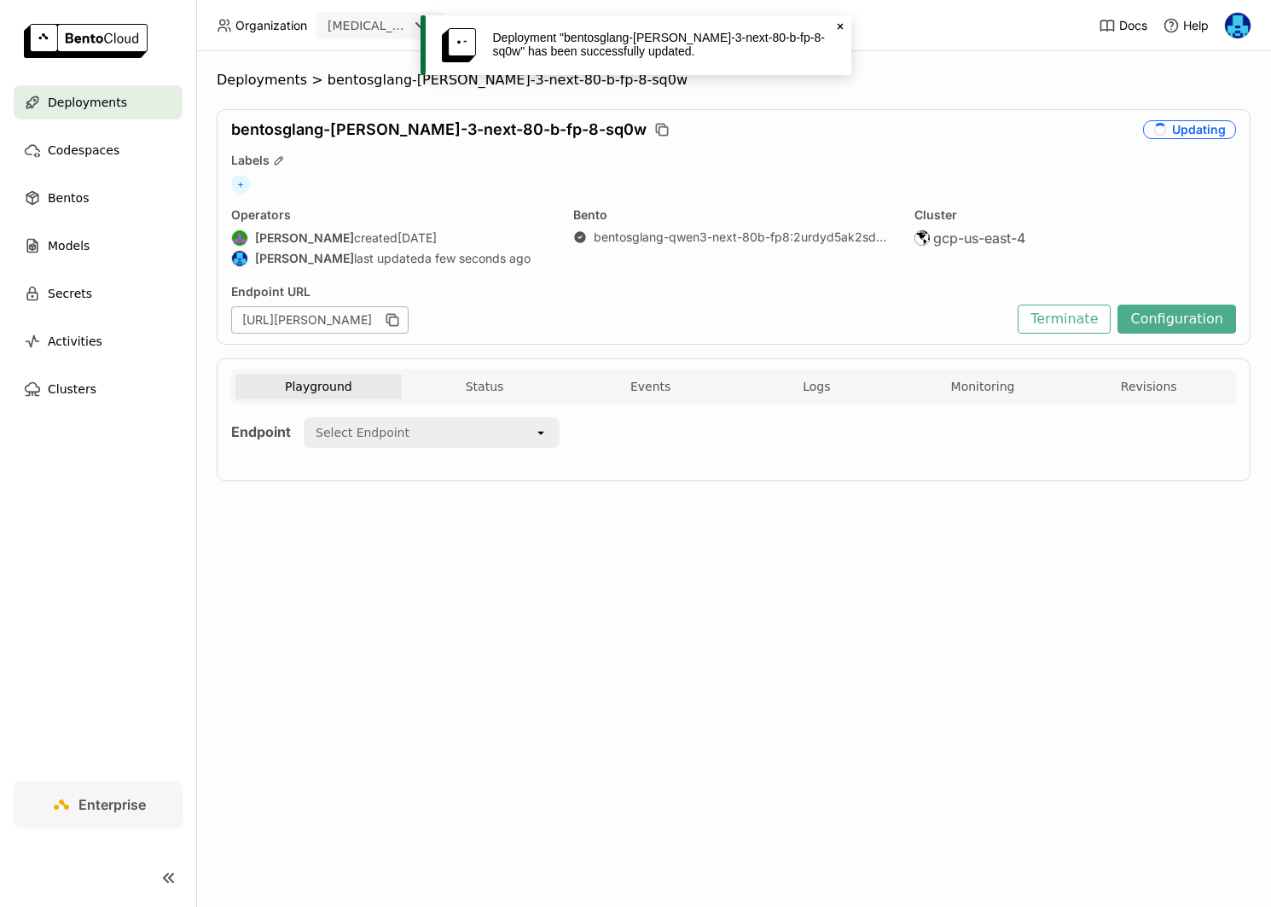
click at [835, 25] on icon "Close" at bounding box center [840, 27] width 14 height 14
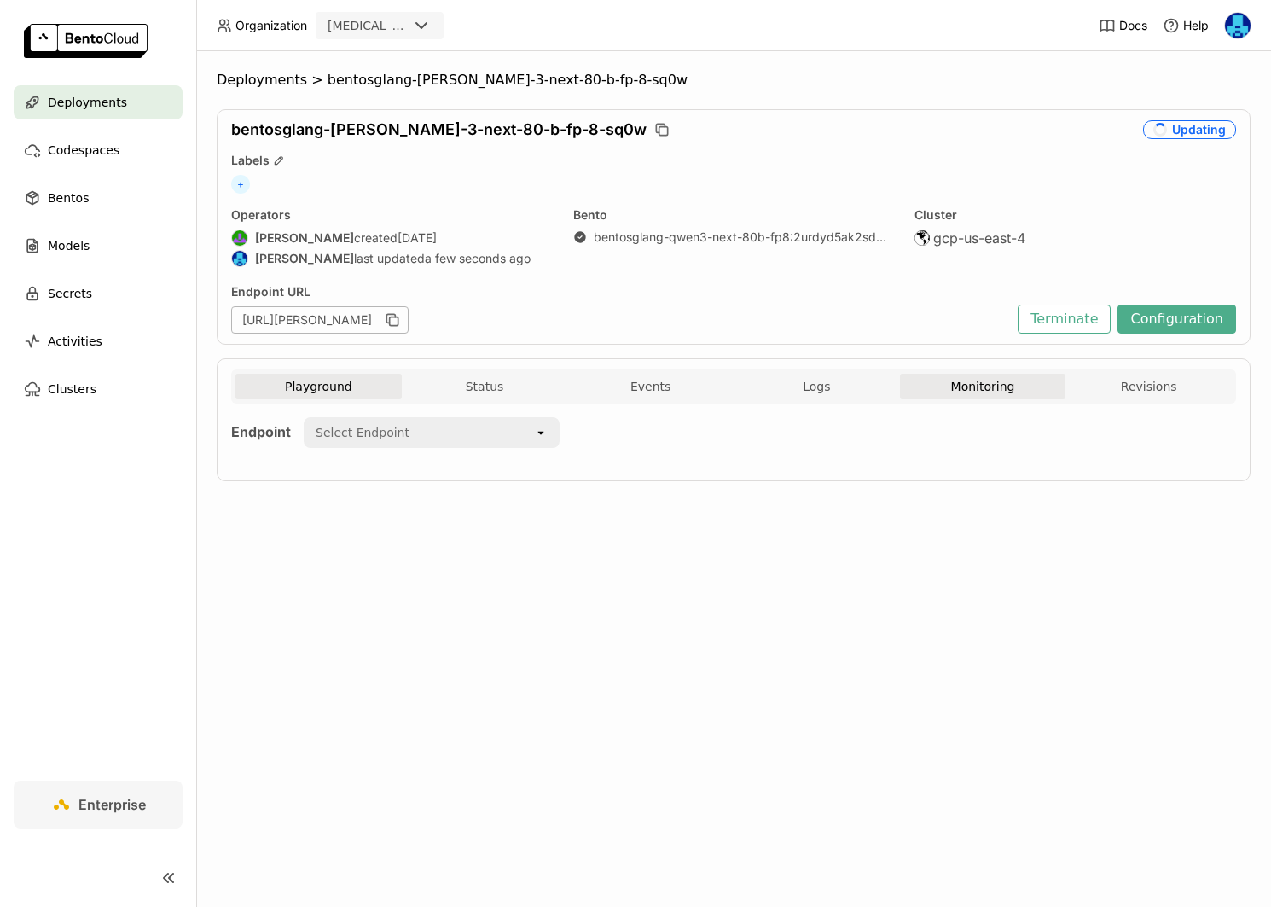
click at [985, 386] on button "Monitoring" at bounding box center [983, 387] width 166 height 26
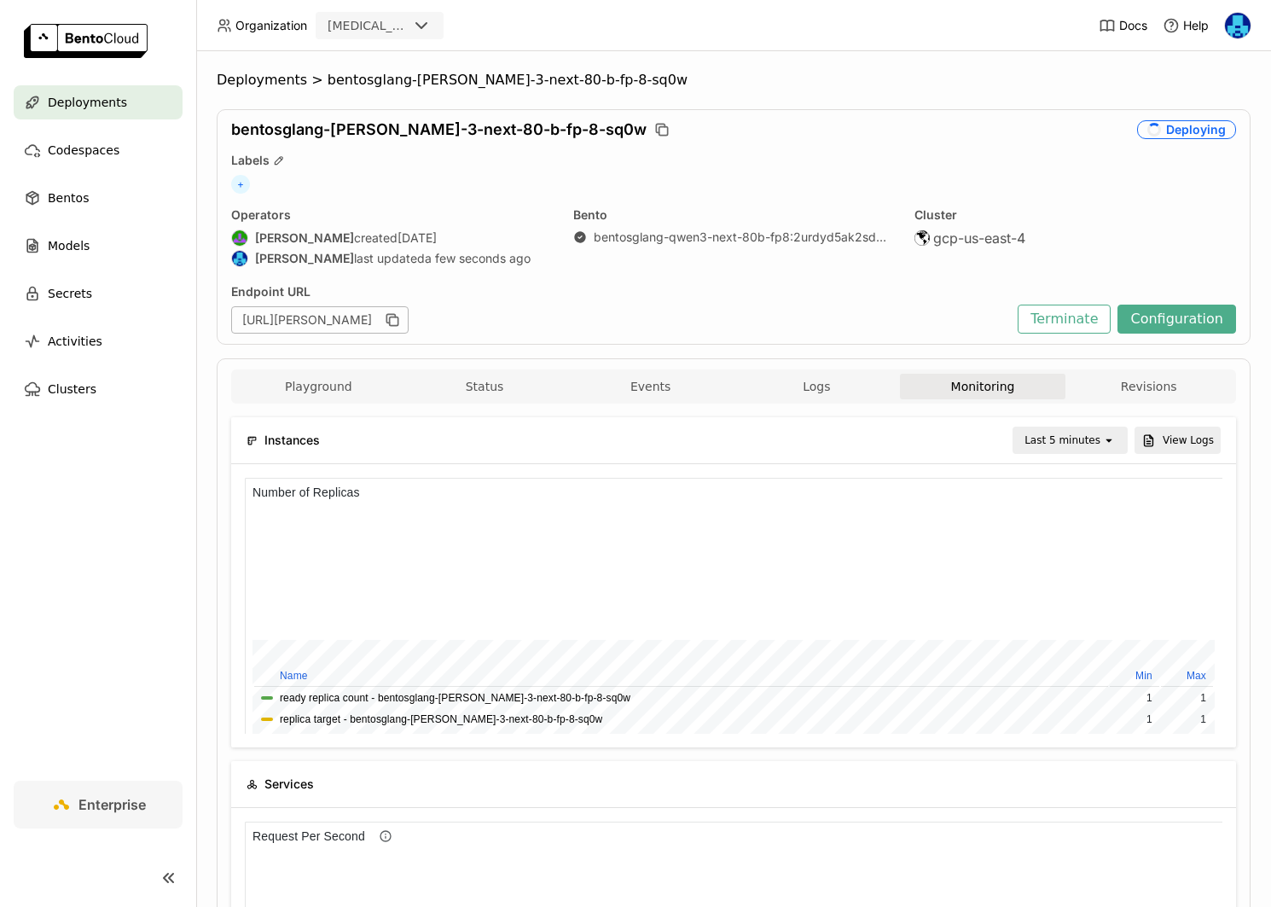
click at [1083, 443] on div "Last 5 minutes" at bounding box center [1062, 440] width 76 height 17
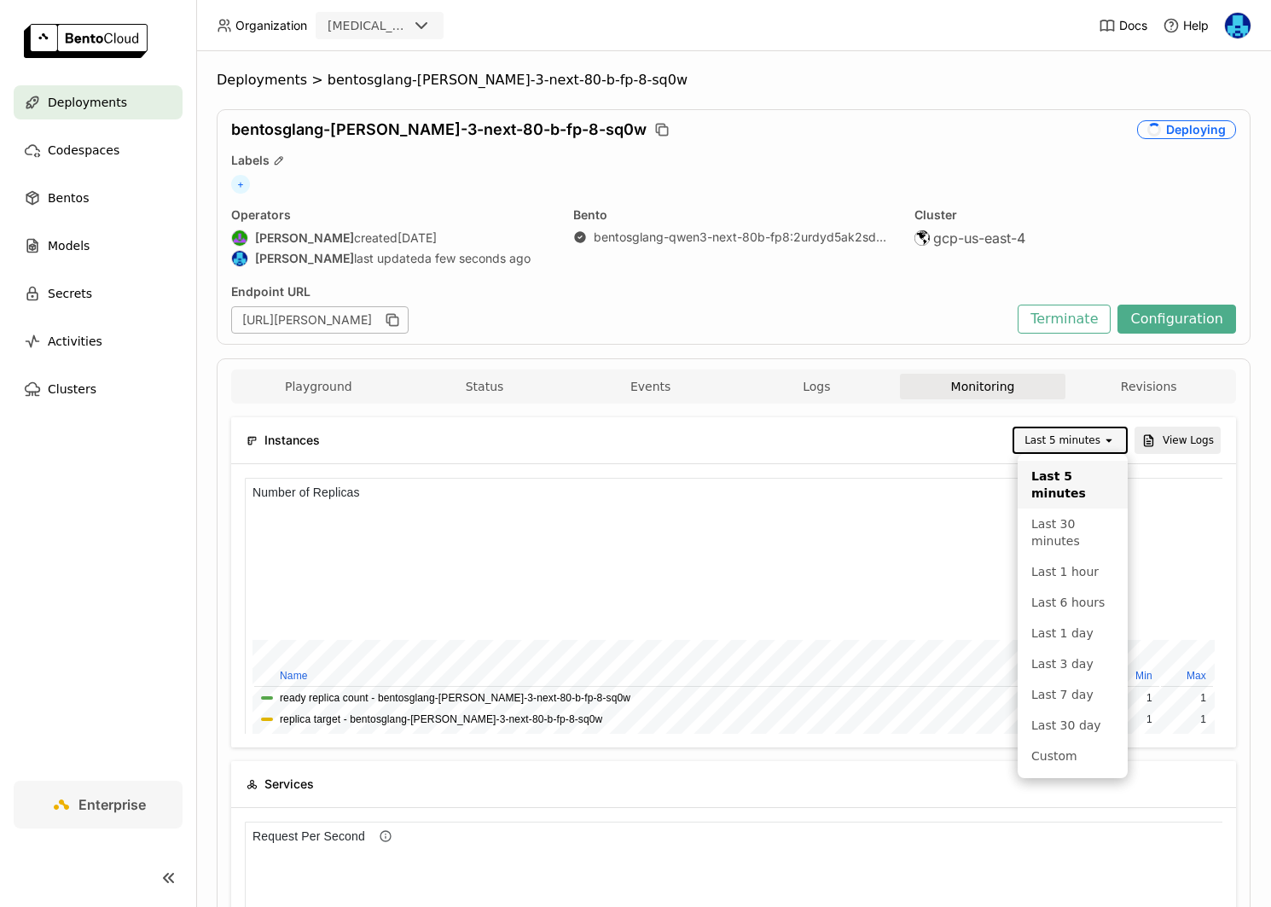
click at [1085, 434] on div "Last 5 minutes" at bounding box center [1062, 440] width 76 height 17
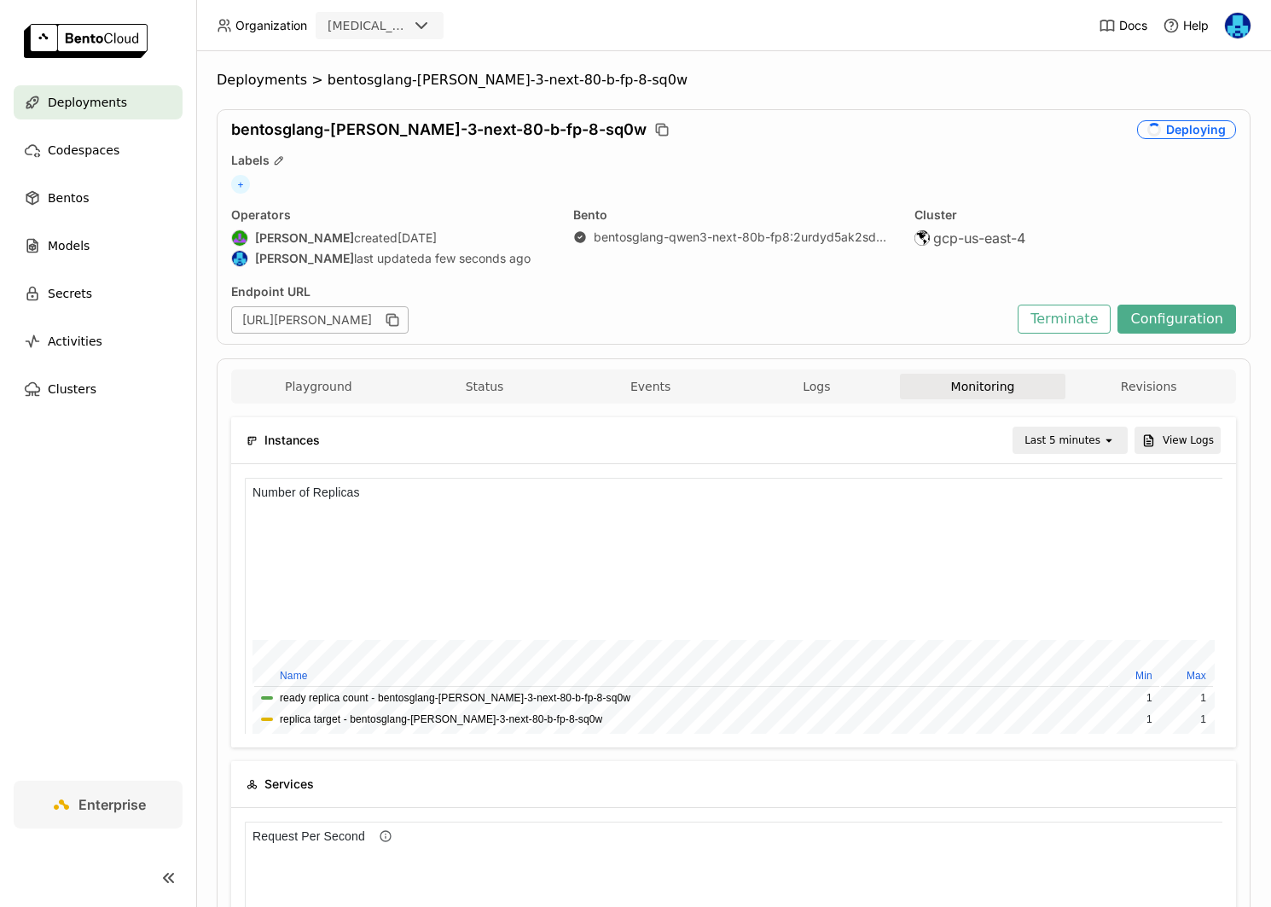
click at [871, 443] on div "Last 5 minutes open View Logs" at bounding box center [779, 439] width 884 height 27
